Goal: Download file/media: Obtain a digital file from the website

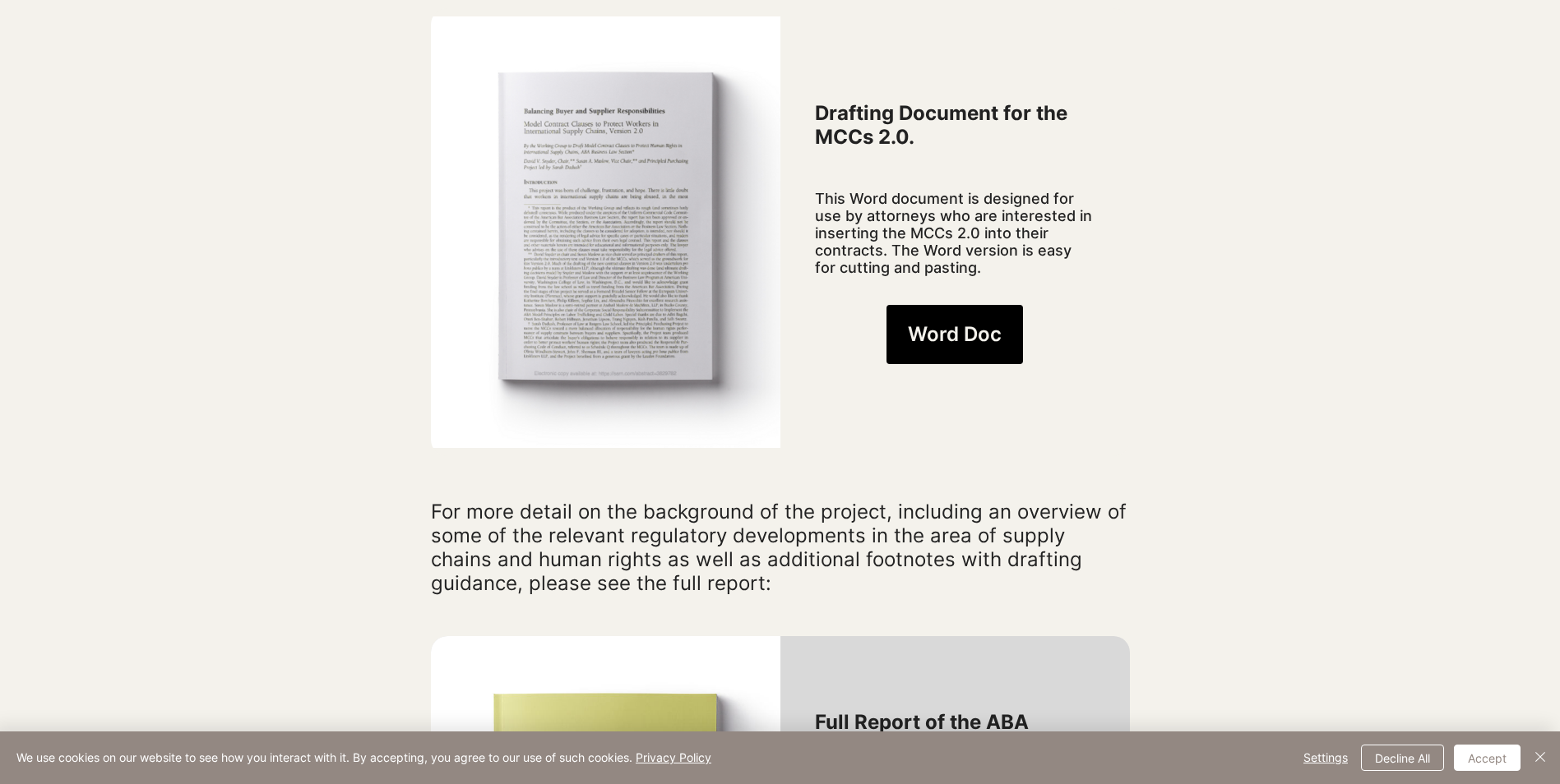
scroll to position [1315, 0]
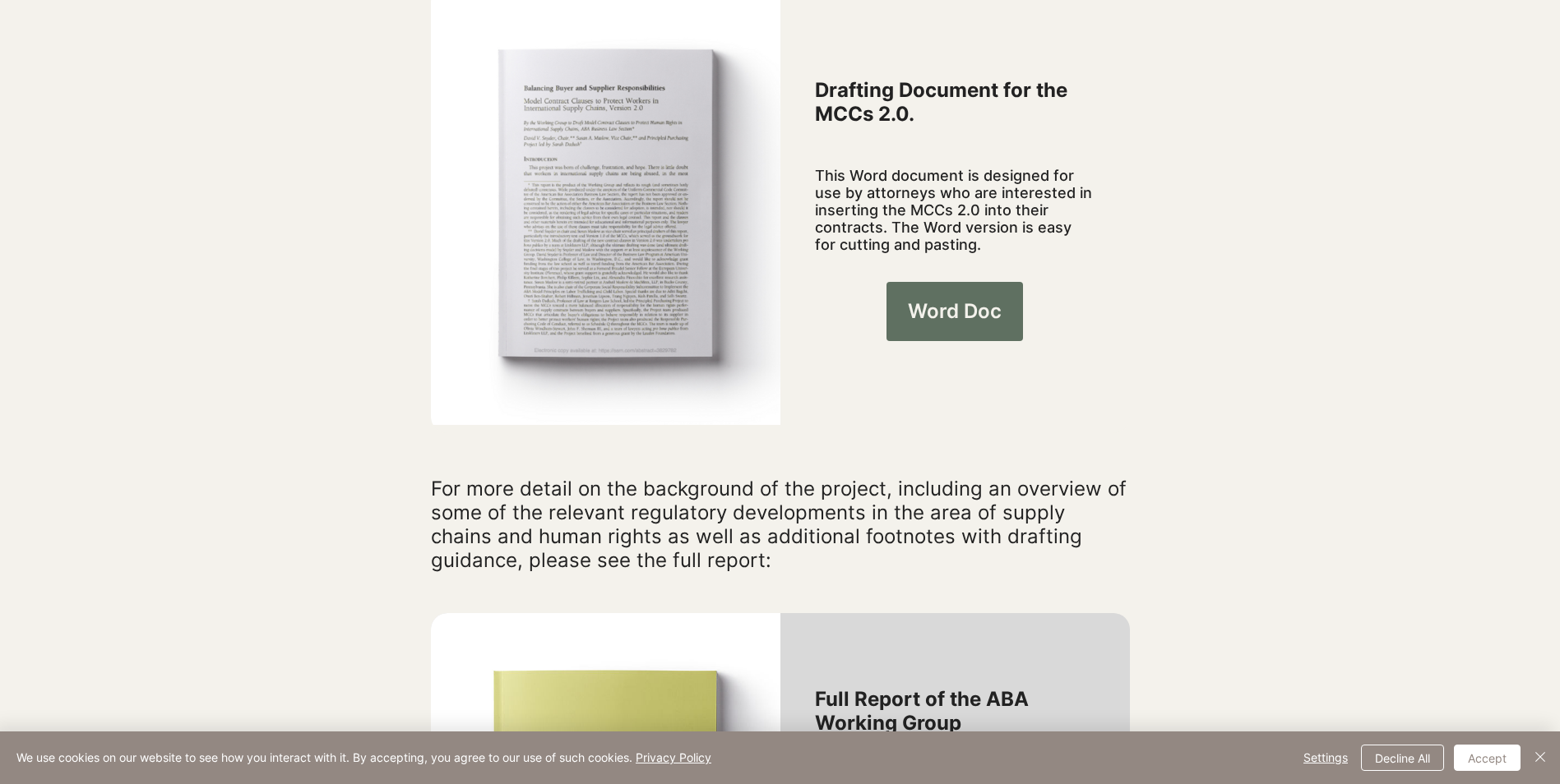
click at [977, 300] on link "Word Doc" at bounding box center [955, 311] width 136 height 59
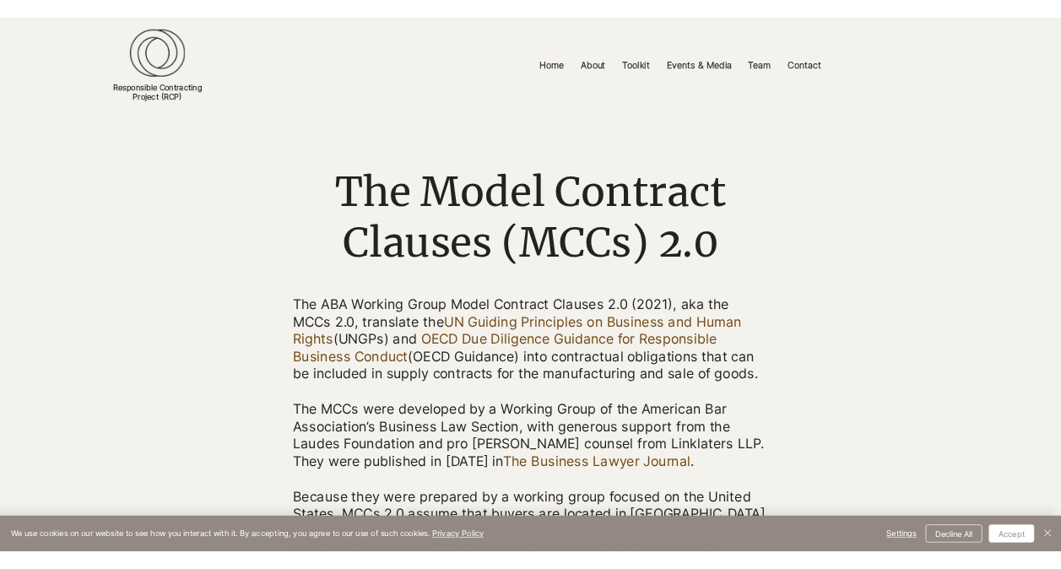
scroll to position [0, 0]
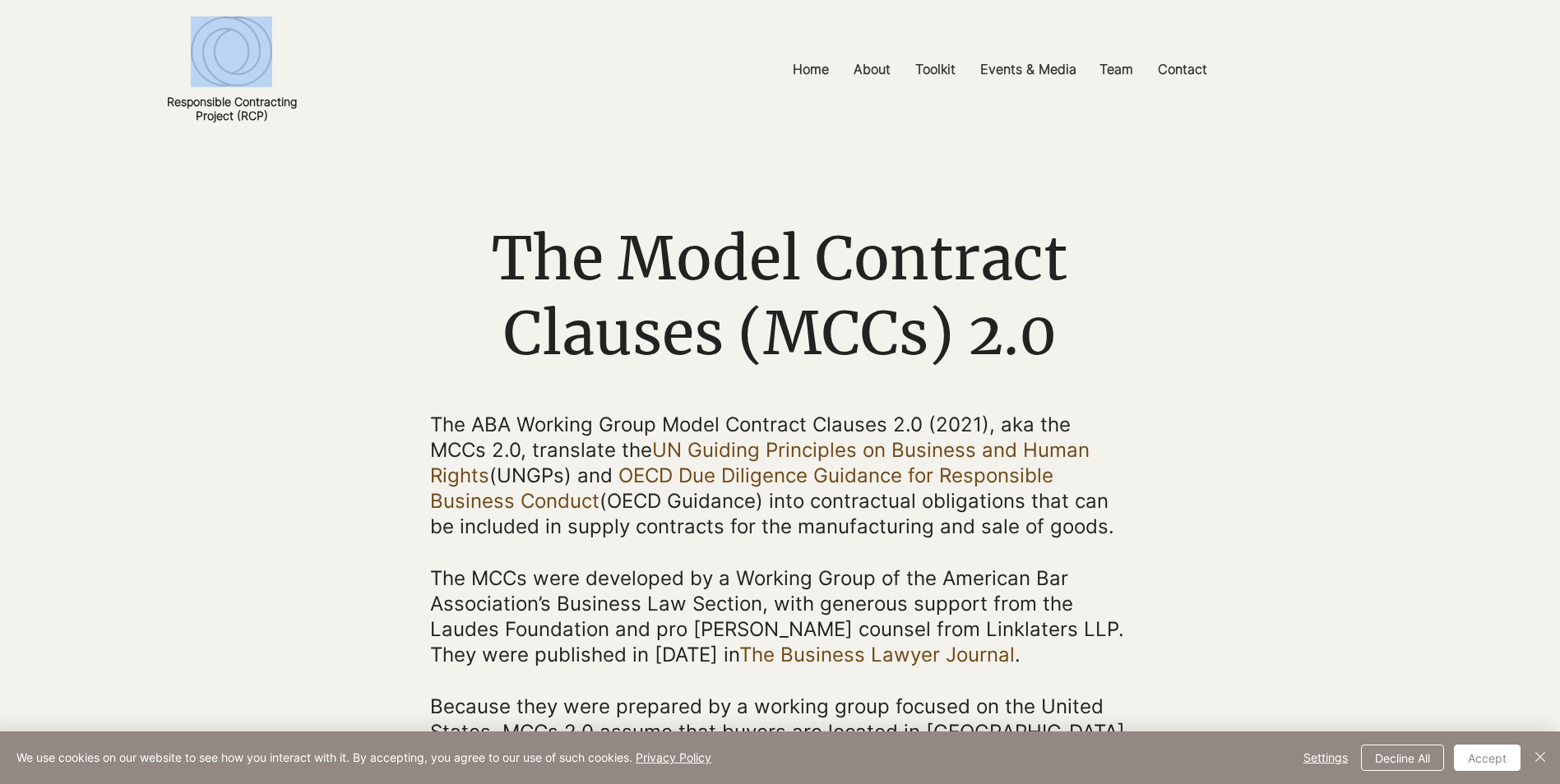
drag, startPoint x: 184, startPoint y: 60, endPoint x: 226, endPoint y: 66, distance: 42.4
click at [226, 66] on div "Responsible Contracting Project (RCP)" at bounding box center [231, 69] width 135 height 139
click at [171, 98] on link "Responsible Contracting Project (RCP)" at bounding box center [231, 108] width 130 height 28
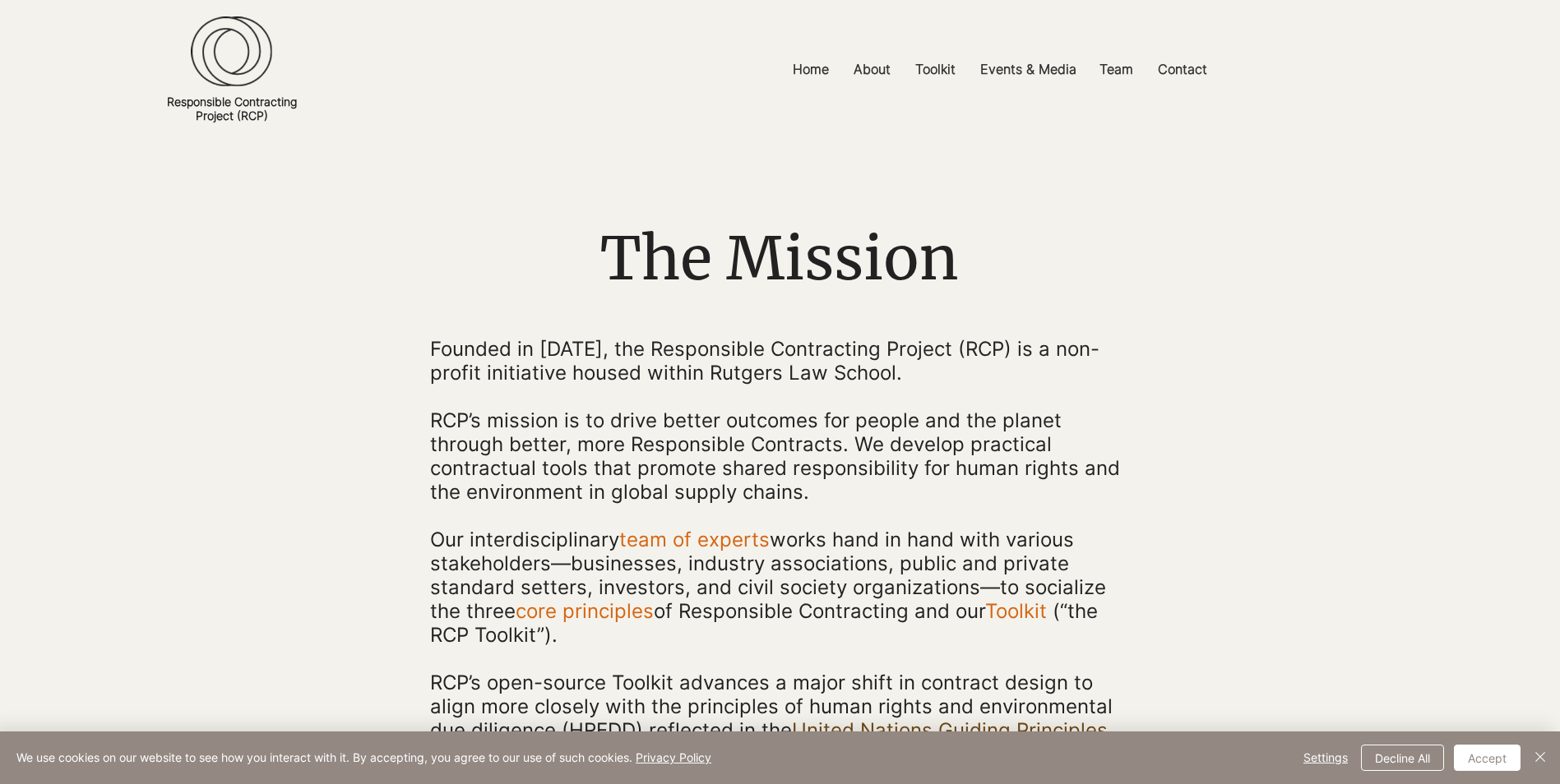
drag, startPoint x: 171, startPoint y: 98, endPoint x: 660, endPoint y: 247, distance: 511.2
click at [660, 247] on span "The Mission" at bounding box center [780, 258] width 359 height 75
drag, startPoint x: 313, startPoint y: 119, endPoint x: 272, endPoint y: 121, distance: 41.0
click at [272, 121] on section "Responsible Contracting Project (RCP) Home About Core Principles Uptake FAQs To…" at bounding box center [780, 69] width 1560 height 139
copy section "Responsible Contracting Project (RCP)"
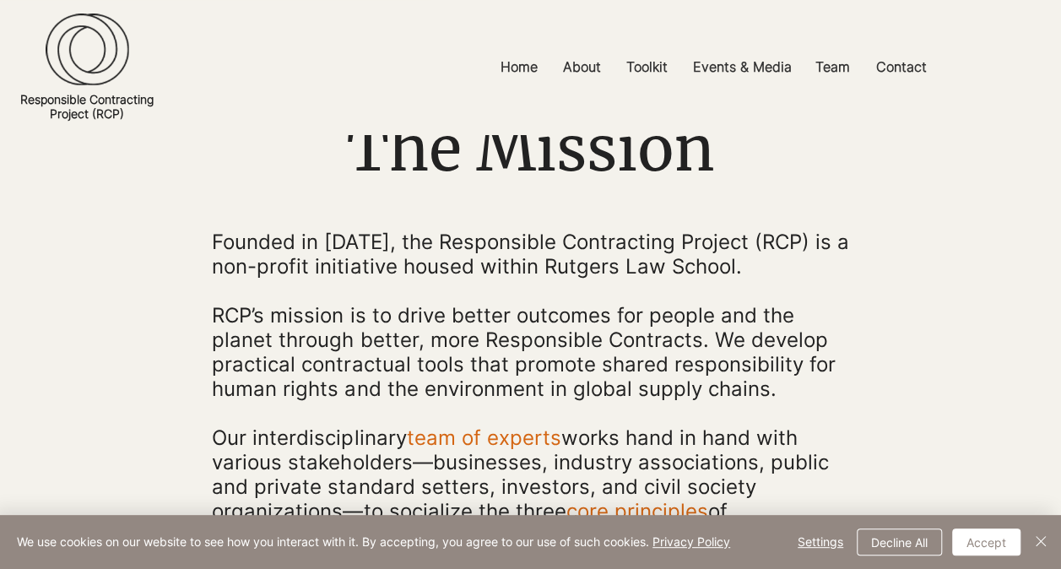
click at [361, 289] on p at bounding box center [530, 291] width 636 height 24
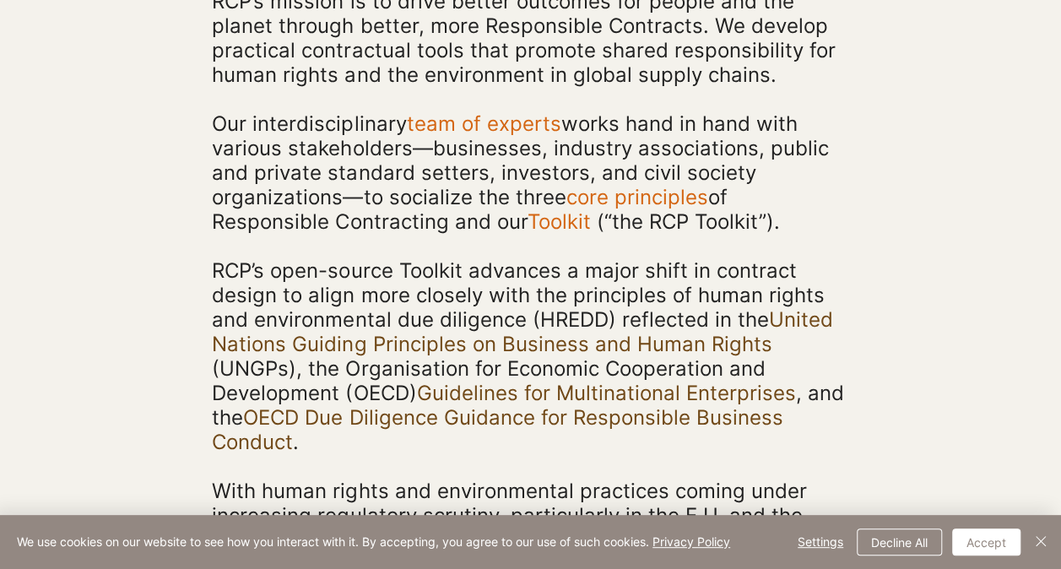
scroll to position [423, 0]
